Goal: Information Seeking & Learning: Find specific fact

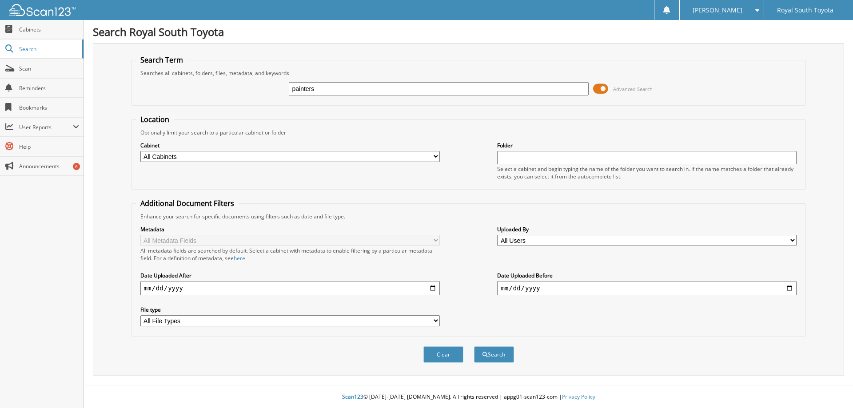
type input "painters"
click at [474, 347] on button "Search" at bounding box center [494, 355] width 40 height 16
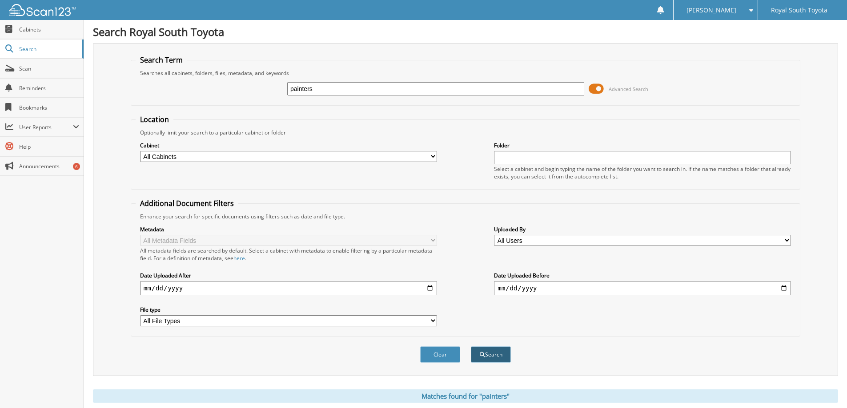
click at [492, 360] on button "Search" at bounding box center [491, 355] width 40 height 16
